Goal: Navigation & Orientation: Find specific page/section

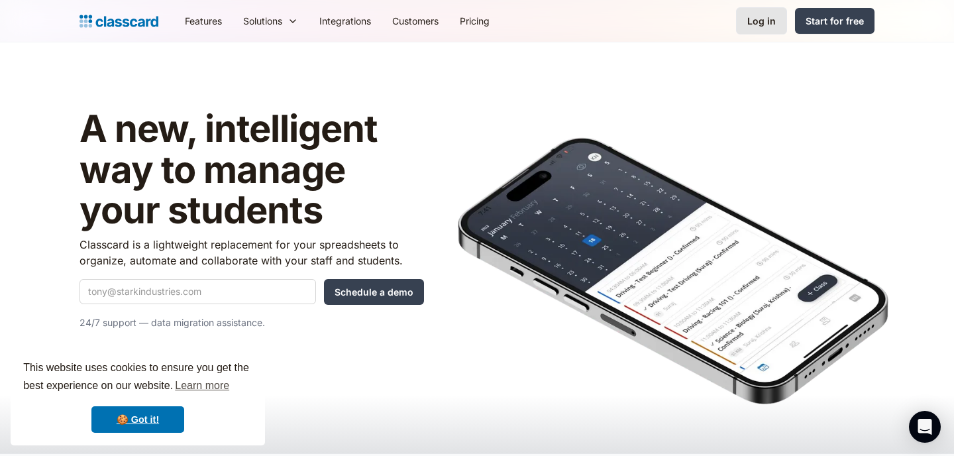
click at [758, 15] on div "Log in" at bounding box center [761, 21] width 28 height 14
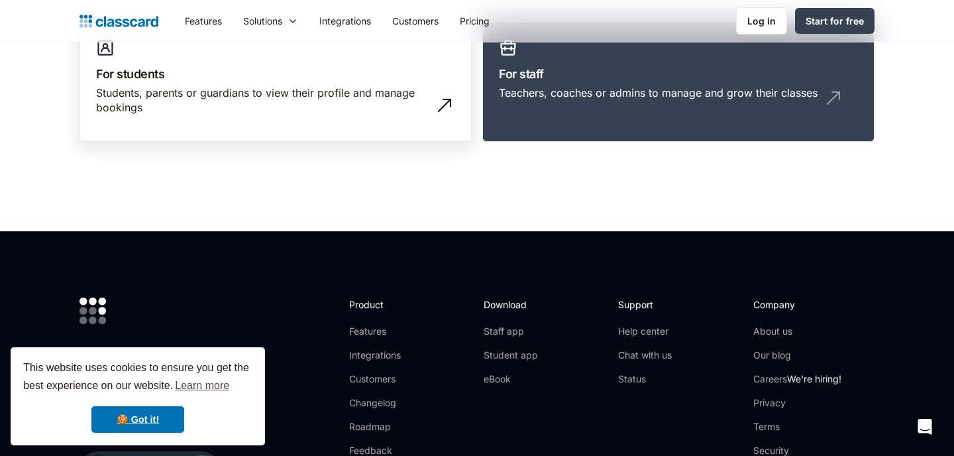
scroll to position [110, 0]
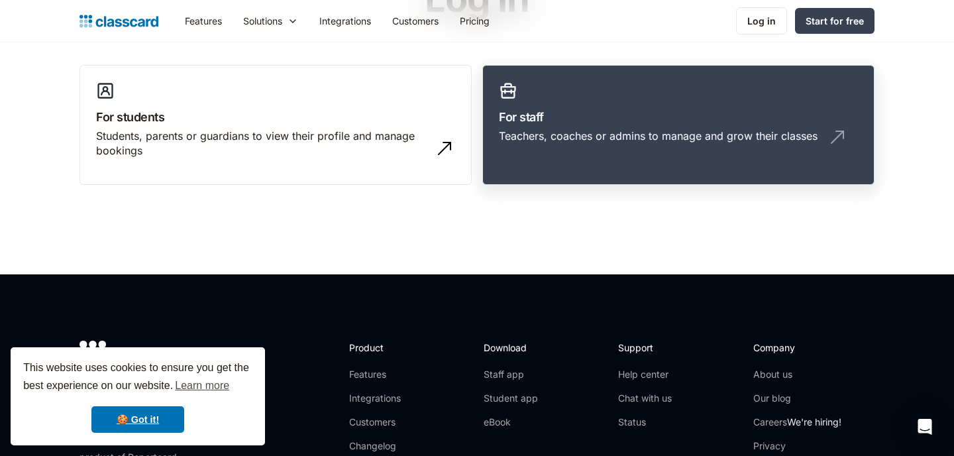
click at [586, 109] on h3 "For staff" at bounding box center [678, 117] width 359 height 18
